Goal: Task Accomplishment & Management: Manage account settings

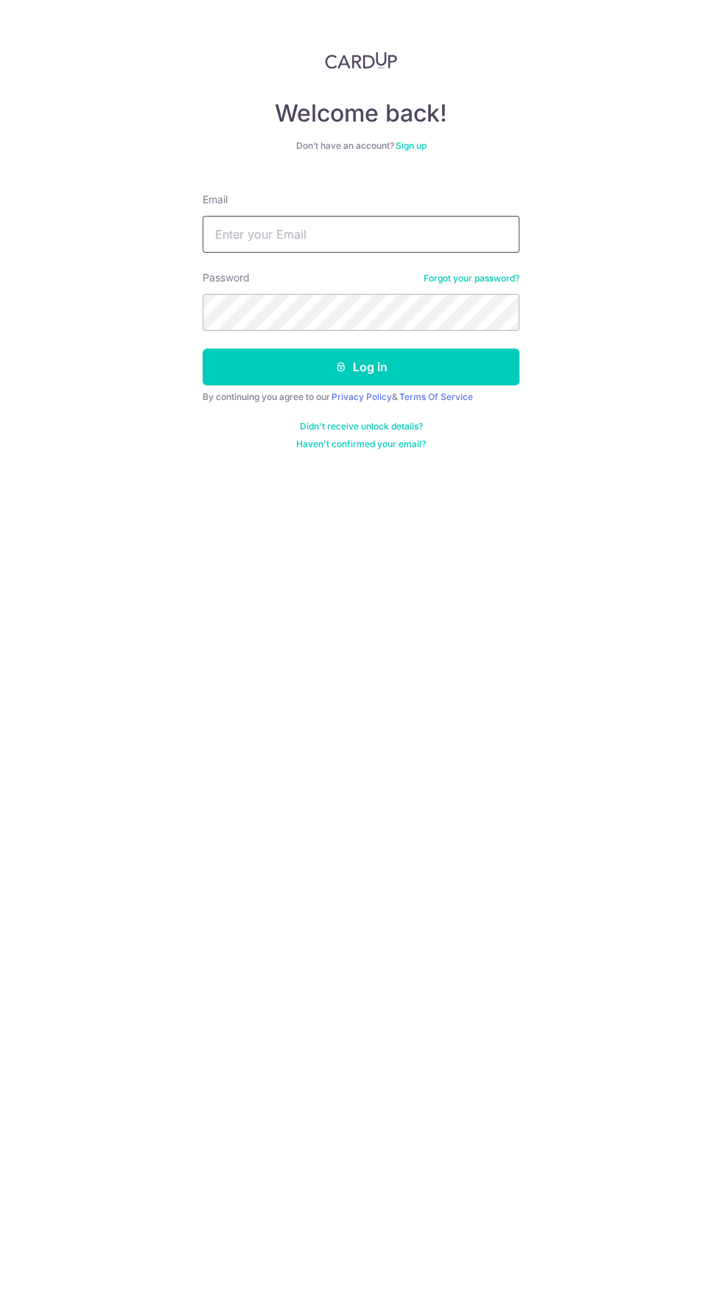
click at [234, 234] on input "Email" at bounding box center [361, 234] width 317 height 37
type input "[EMAIL_ADDRESS][DOMAIN_NAME]"
click at [203, 348] on button "Log in" at bounding box center [361, 366] width 317 height 37
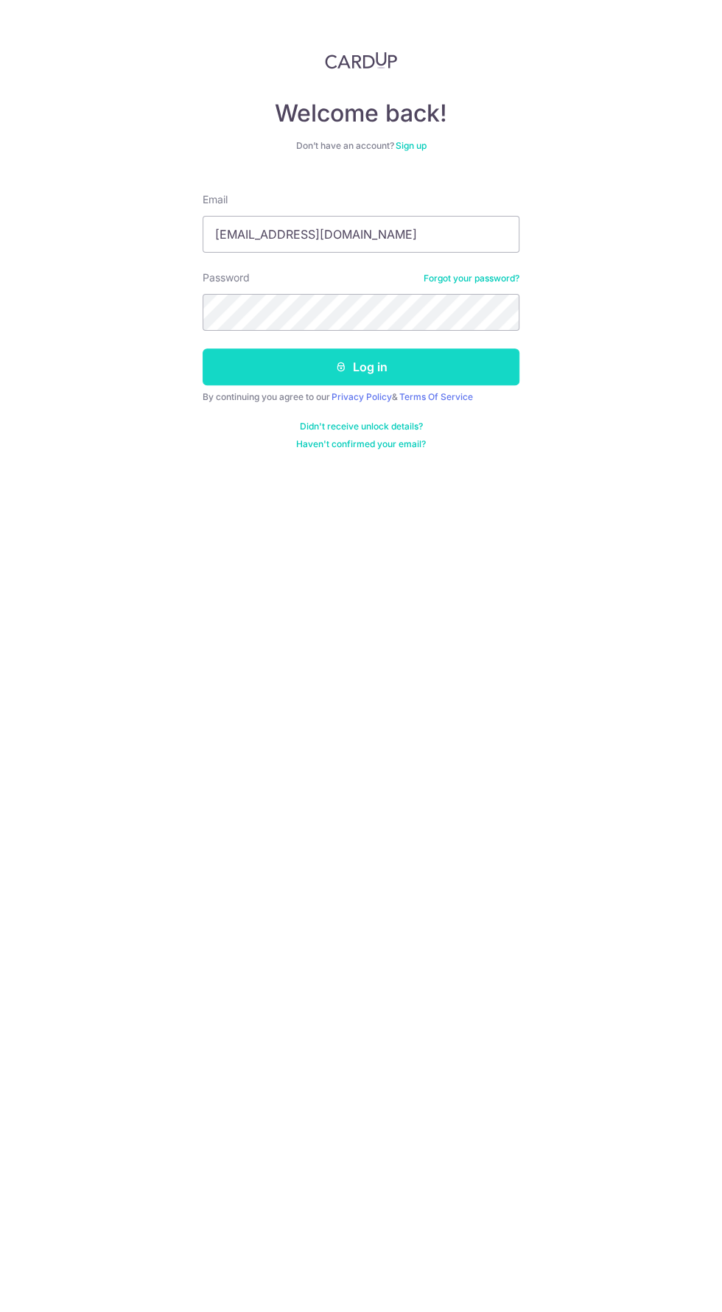
click at [245, 359] on button "Log in" at bounding box center [361, 366] width 317 height 37
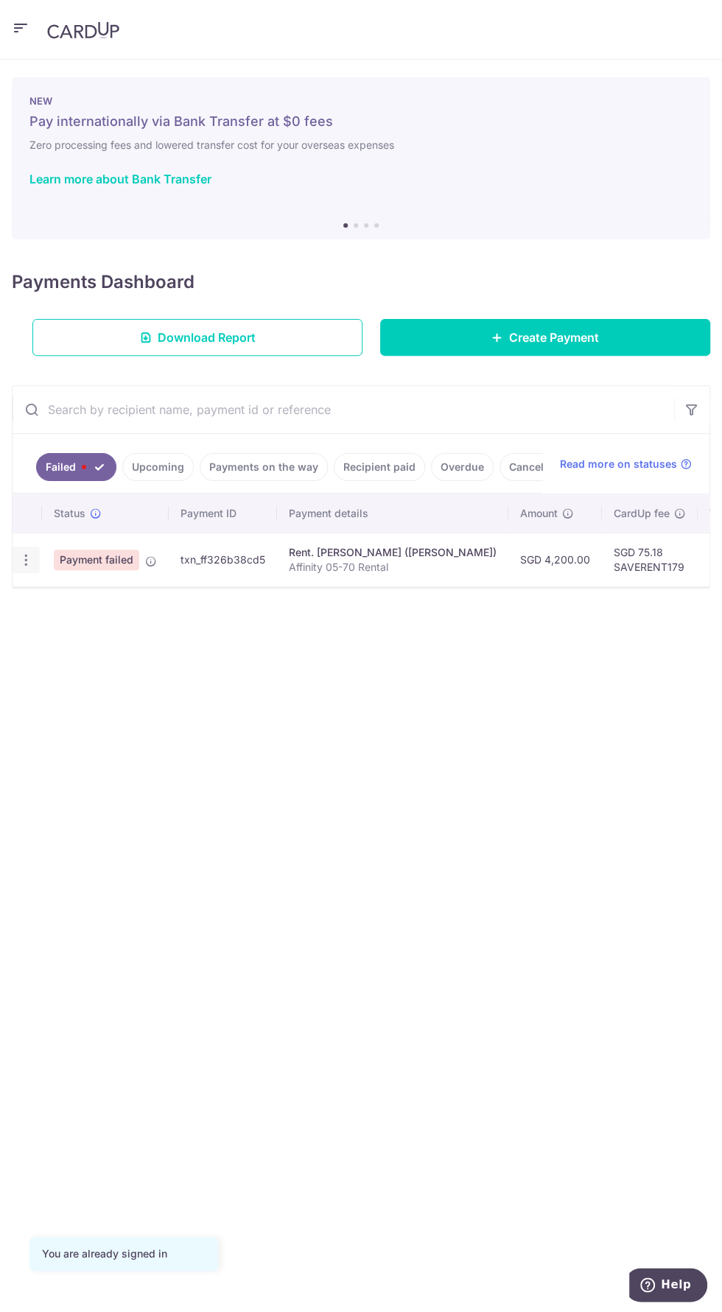
click at [30, 556] on icon "button" at bounding box center [25, 559] width 15 height 15
click at [82, 598] on span "Update payment" at bounding box center [105, 601] width 100 height 18
radio input "true"
type input "4,200.00"
type input "Affinity 05-70 Rental"
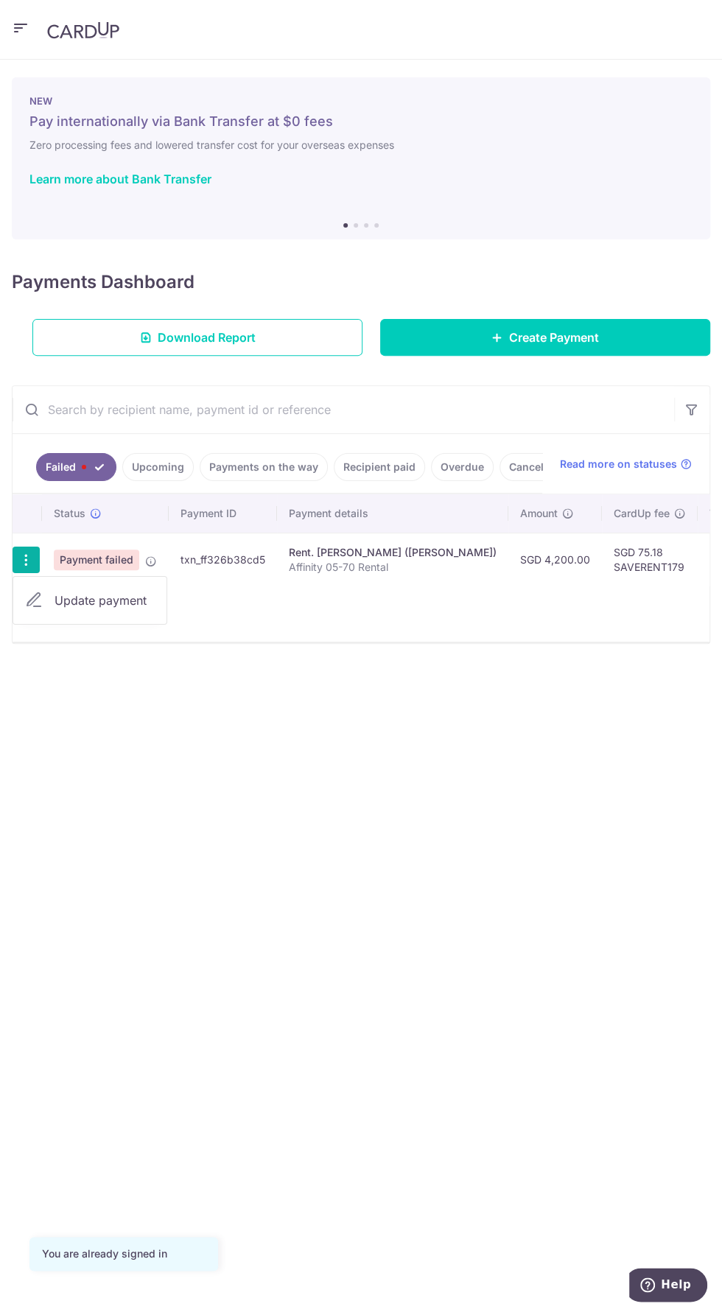
type input "SAVERENT179"
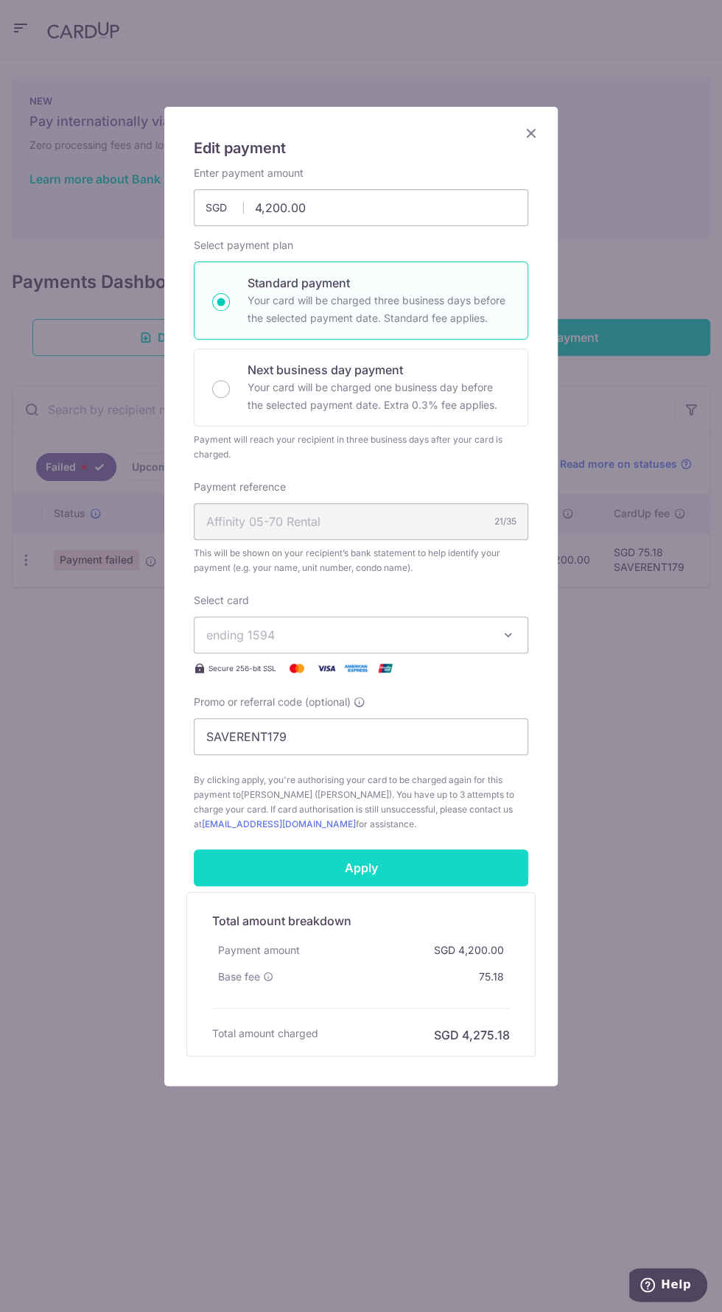
click at [227, 855] on input "Apply" at bounding box center [361, 867] width 334 height 37
